Goal: Information Seeking & Learning: Find specific page/section

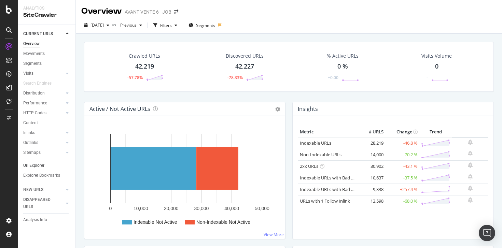
click at [49, 164] on link "Url Explorer" at bounding box center [47, 165] width 48 height 7
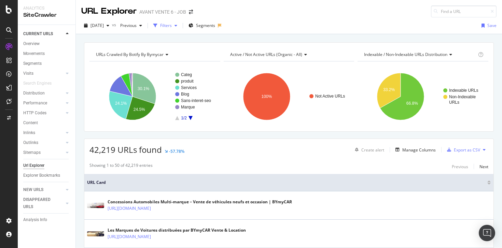
click at [172, 25] on div "Filters" at bounding box center [166, 26] width 12 height 6
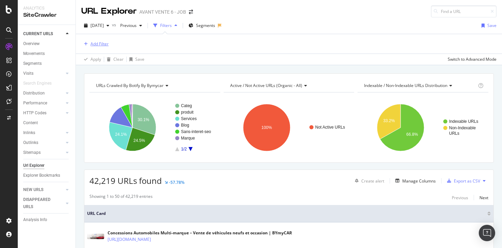
click at [96, 44] on div "Add Filter" at bounding box center [100, 44] width 18 height 6
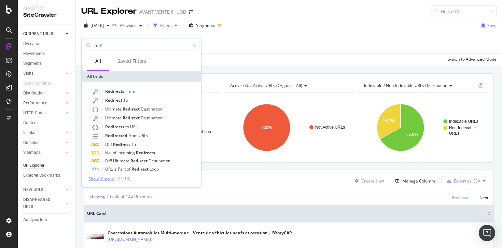
type input "redi"
click at [114, 178] on span "Show 10 more" at bounding box center [101, 179] width 25 height 6
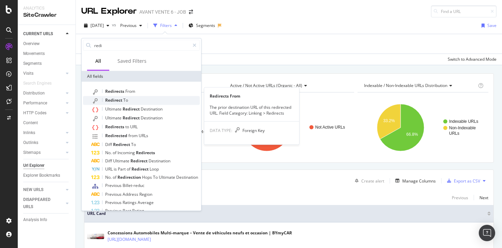
click at [133, 99] on div "Redirect To" at bounding box center [145, 100] width 109 height 9
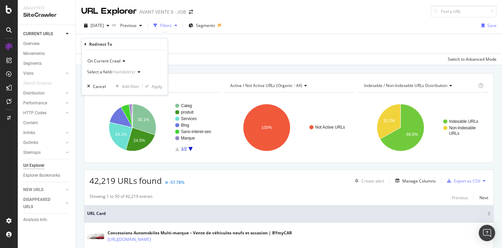
click at [130, 73] on div "(mandatory)" at bounding box center [123, 72] width 24 height 6
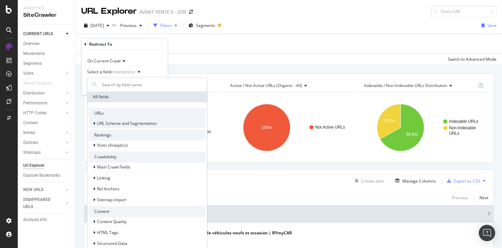
click at [123, 122] on span "URL Scheme and Segmentation" at bounding box center [127, 124] width 60 height 6
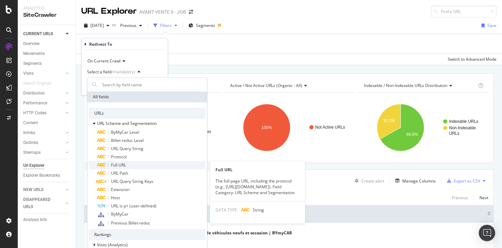
click at [121, 164] on span "Full URL" at bounding box center [118, 165] width 15 height 6
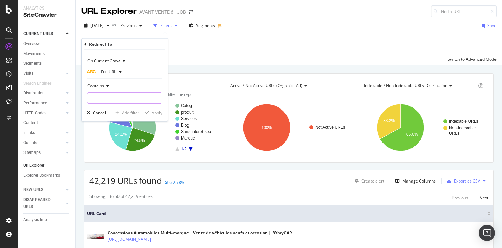
click at [124, 95] on input "text" at bounding box center [125, 98] width 75 height 11
paste input "rechercher-un-vehicule"
type input "rechercher-un-vehicule"
click at [154, 111] on div "Apply" at bounding box center [157, 113] width 11 height 6
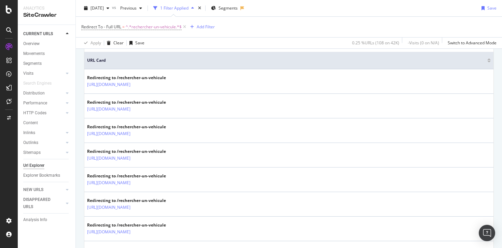
scroll to position [155, 0]
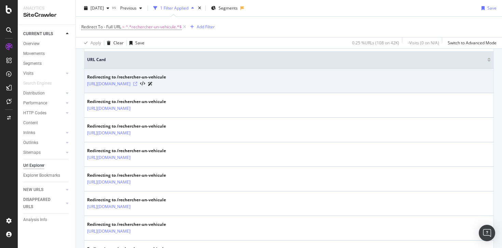
click at [137, 84] on icon at bounding box center [135, 84] width 4 height 4
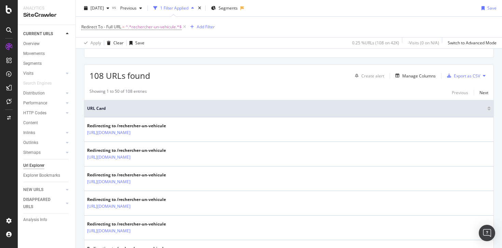
scroll to position [0, 0]
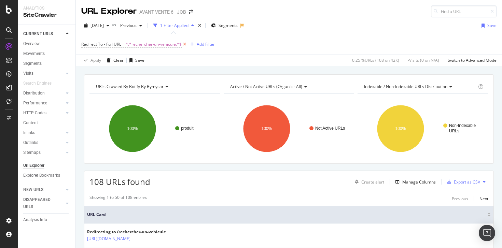
click at [185, 44] on icon at bounding box center [185, 44] width 6 height 7
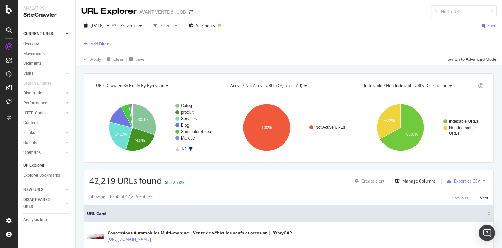
click at [107, 44] on div "Add Filter" at bounding box center [100, 44] width 18 height 6
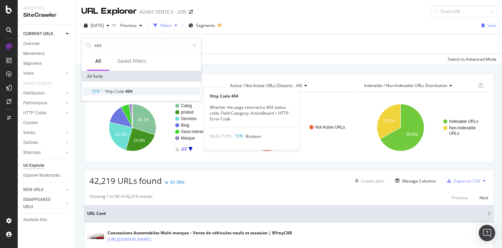
type input "404"
click at [121, 93] on span "Code" at bounding box center [120, 92] width 11 height 6
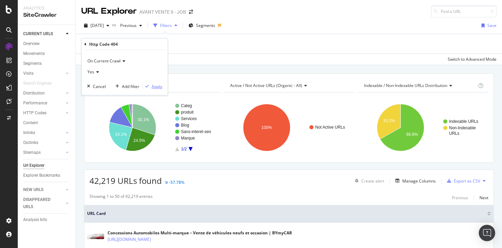
click at [158, 86] on div "Apply" at bounding box center [157, 86] width 11 height 6
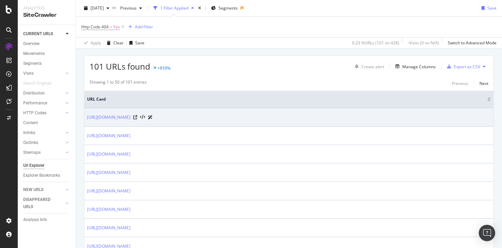
scroll to position [116, 0]
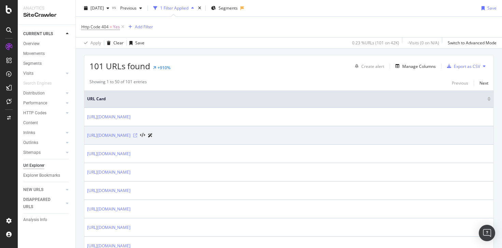
click at [137, 136] on icon at bounding box center [135, 136] width 4 height 4
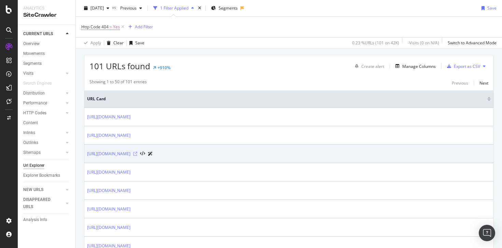
click at [137, 155] on icon at bounding box center [135, 154] width 4 height 4
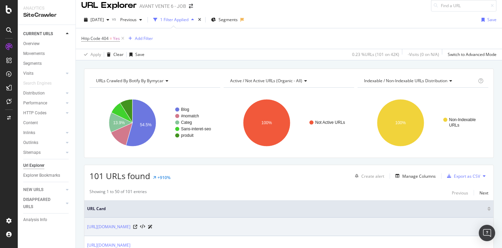
scroll to position [0, 0]
